Goal: Information Seeking & Learning: Learn about a topic

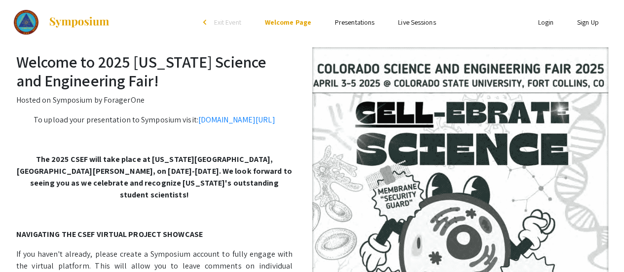
click at [355, 23] on link "Presentations" at bounding box center [354, 22] width 39 height 9
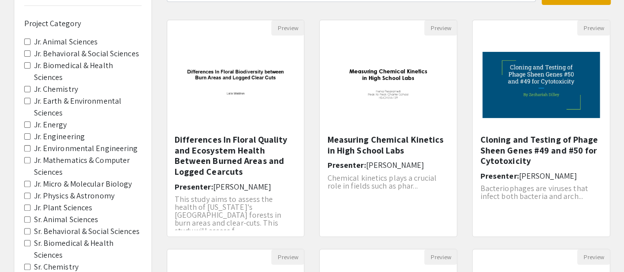
scroll to position [89, 0]
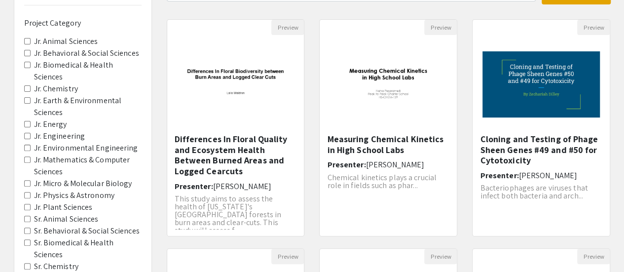
click at [28, 121] on Energy "Jr. Energy" at bounding box center [27, 124] width 6 height 6
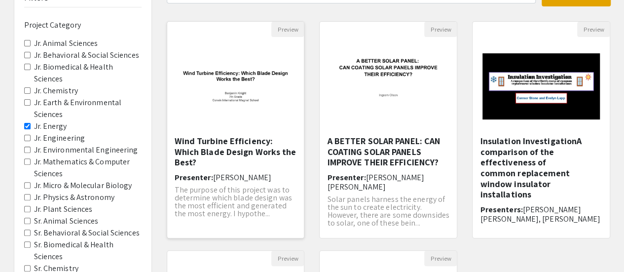
scroll to position [88, 0]
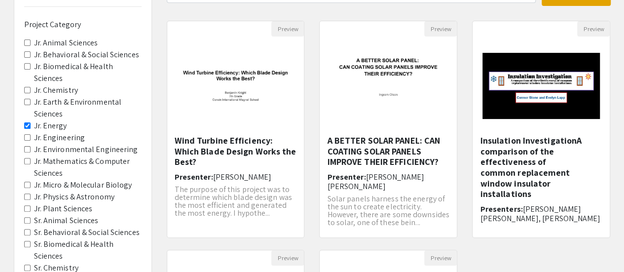
drag, startPoint x: 533, startPoint y: 154, endPoint x: 553, endPoint y: 156, distance: 19.8
click at [553, 156] on h5 "Insulation InvestigationA comparison of the effectiveness of common replacement…" at bounding box center [541, 167] width 122 height 64
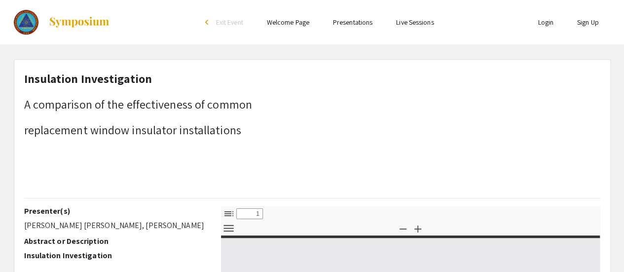
select select "custom"
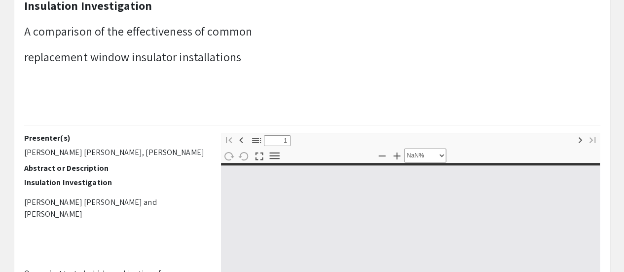
type input "0"
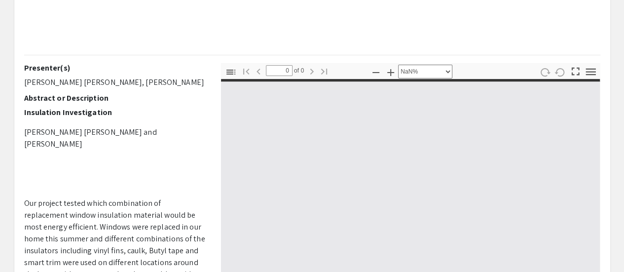
select select "auto"
type input "1"
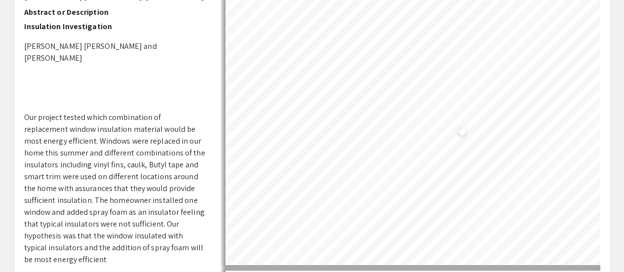
scroll to position [233, 0]
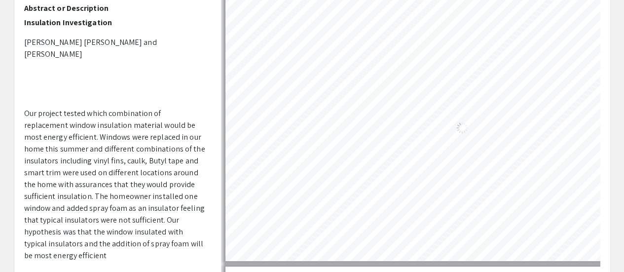
select select "auto"
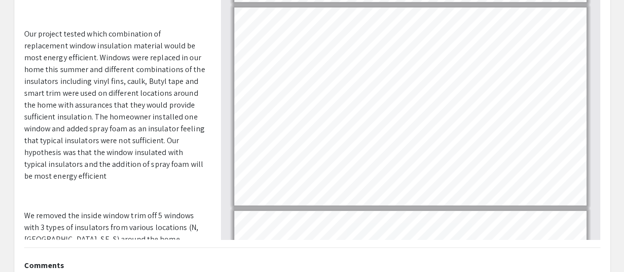
scroll to position [133, 0]
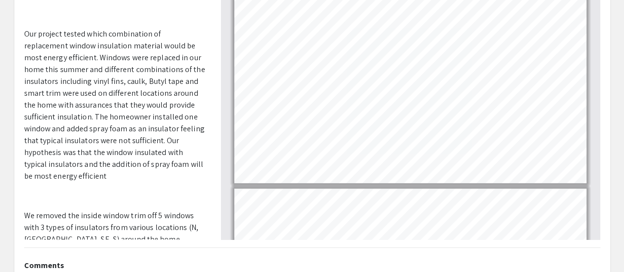
type input "1"
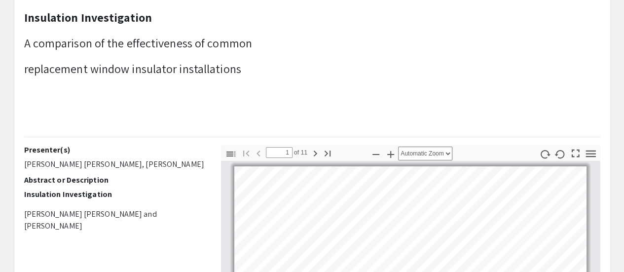
scroll to position [0, 0]
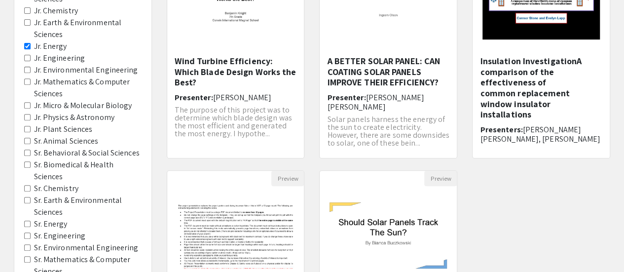
scroll to position [168, 0]
click at [24, 184] on Chemistry "Sr. Chemistry" at bounding box center [27, 187] width 6 height 6
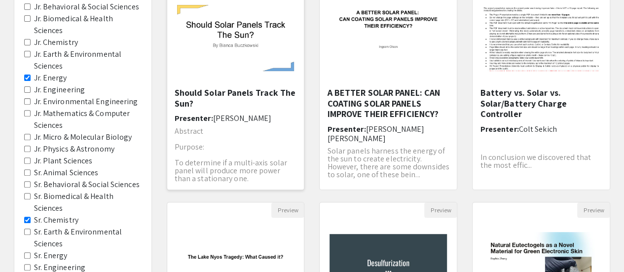
scroll to position [157, 0]
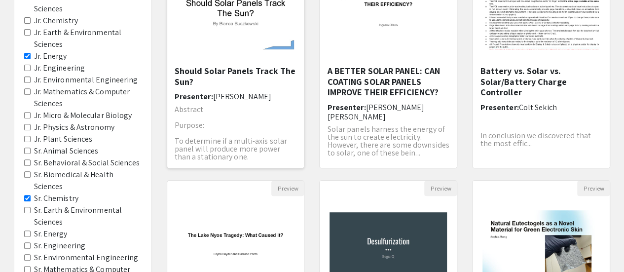
click at [235, 82] on h5 "Should Solar Panels Track The Sun?" at bounding box center [236, 76] width 122 height 21
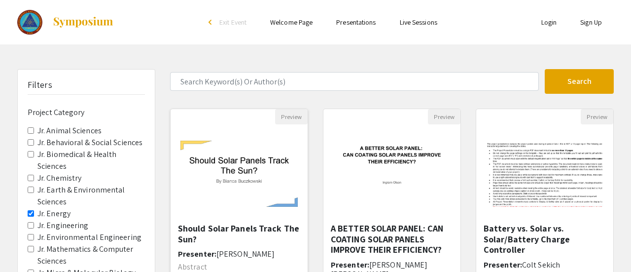
select select "custom"
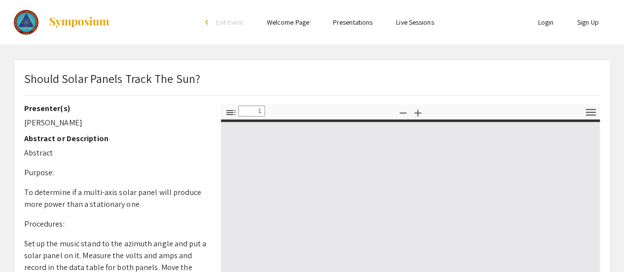
type input "0"
select select "custom"
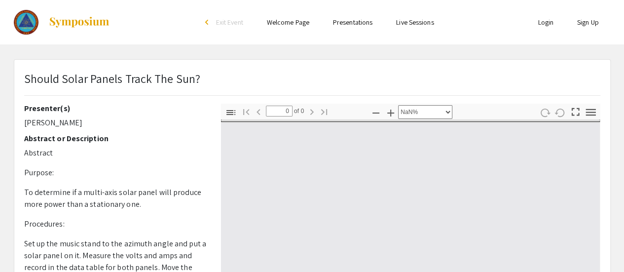
type input "1"
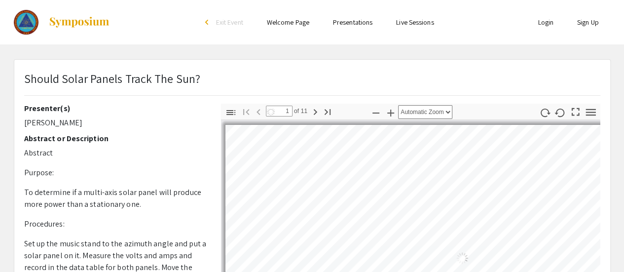
select select "auto"
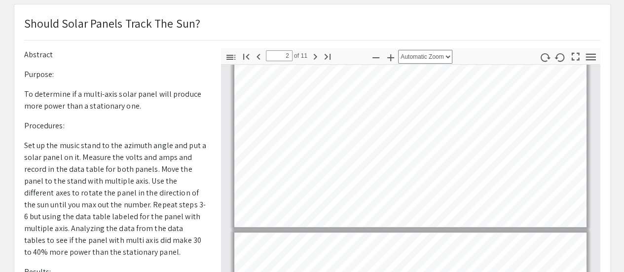
scroll to position [157, 0]
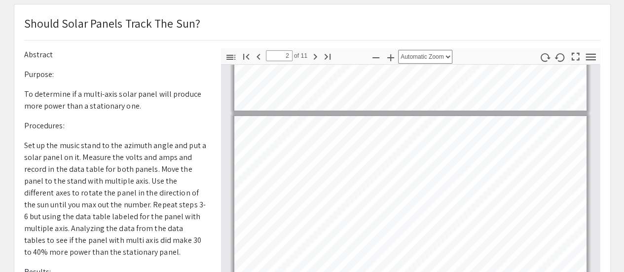
type input "1"
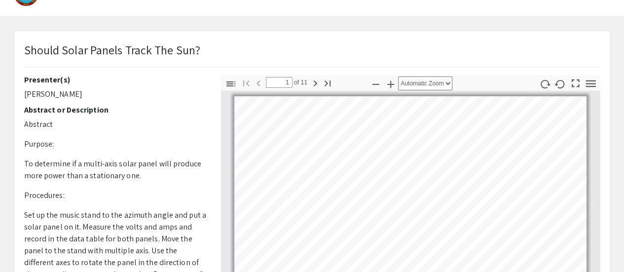
scroll to position [0, 0]
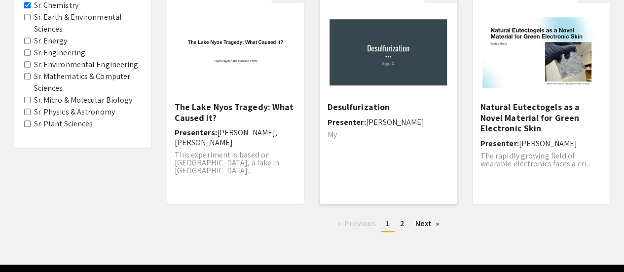
scroll to position [358, 0]
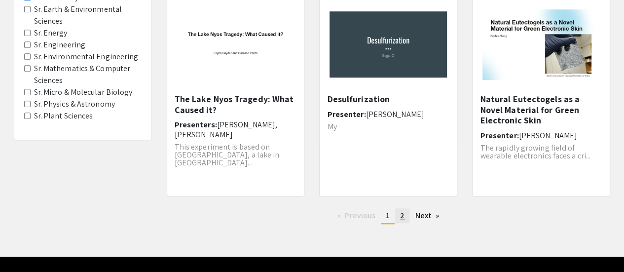
click at [396, 219] on link "page 2" at bounding box center [402, 215] width 14 height 15
